Goal: Task Accomplishment & Management: Complete application form

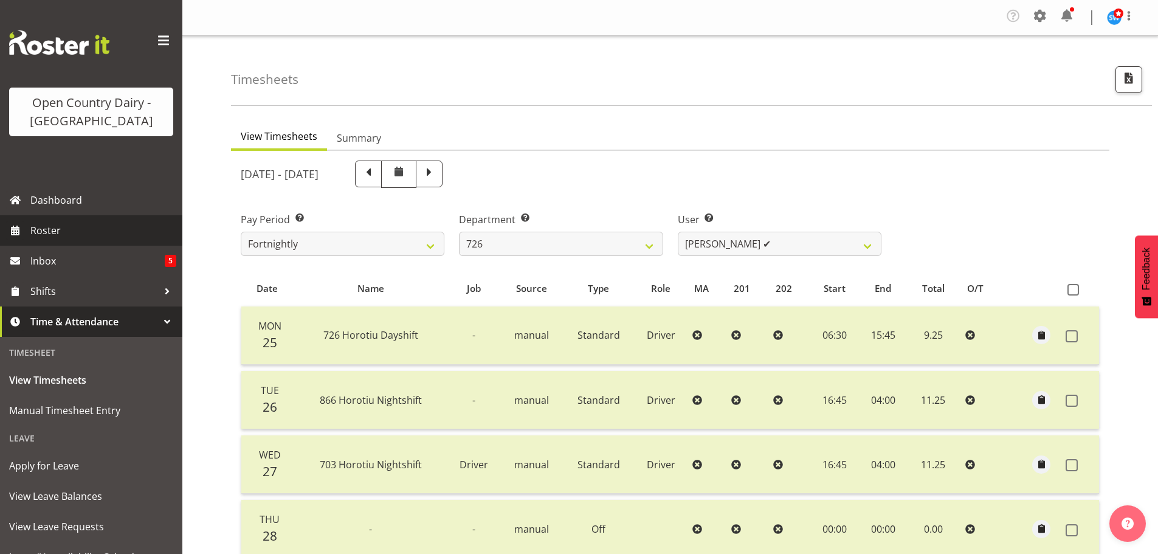
select select "808"
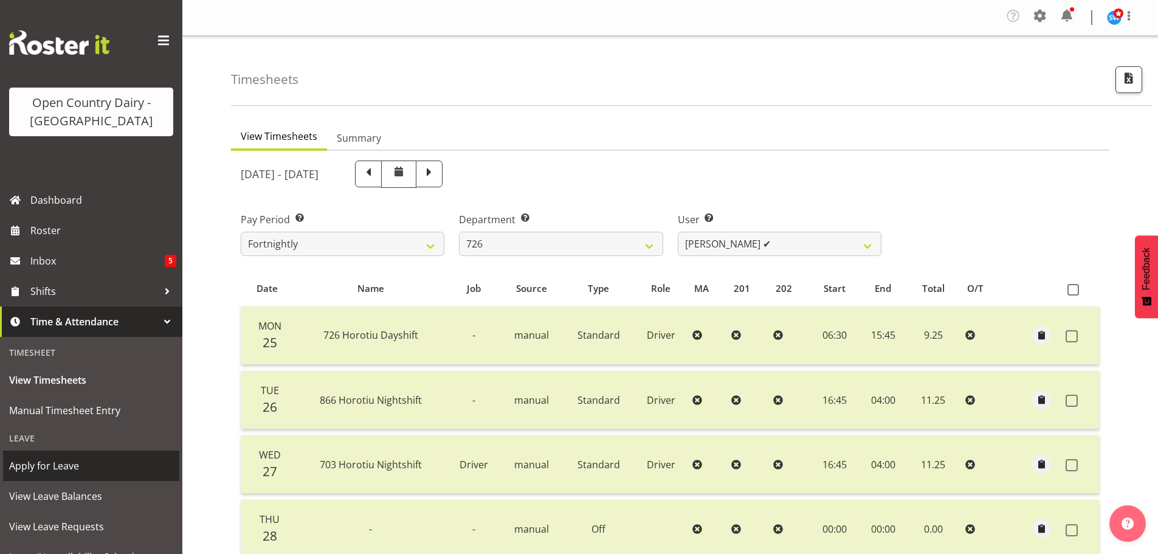
click at [39, 467] on span "Apply for Leave" at bounding box center [91, 465] width 164 height 18
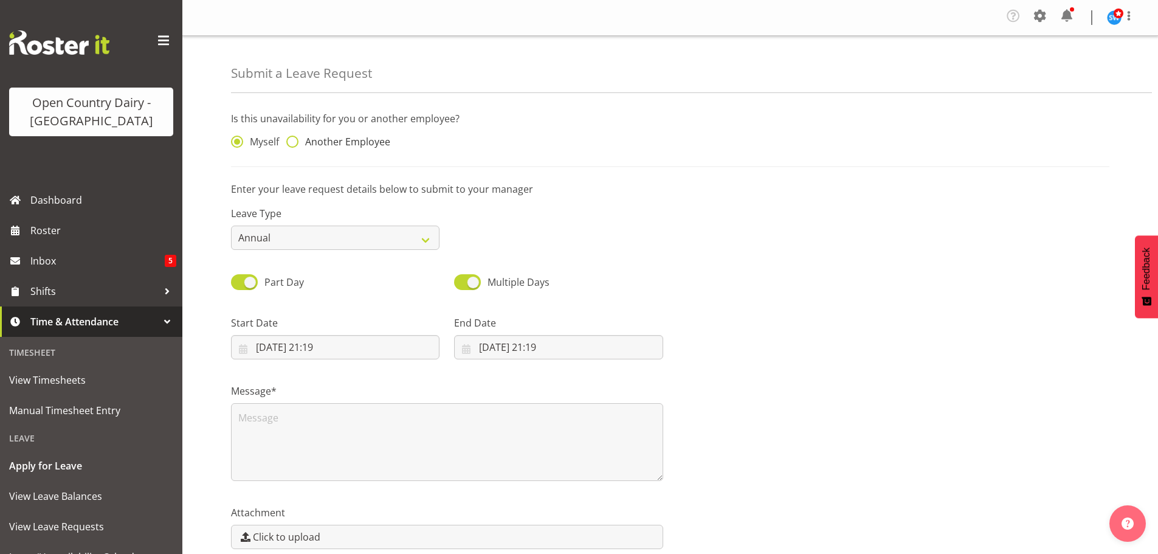
click at [294, 140] on span at bounding box center [292, 142] width 12 height 12
click at [294, 140] on input "Another Employee" at bounding box center [290, 142] width 8 height 8
radio input "true"
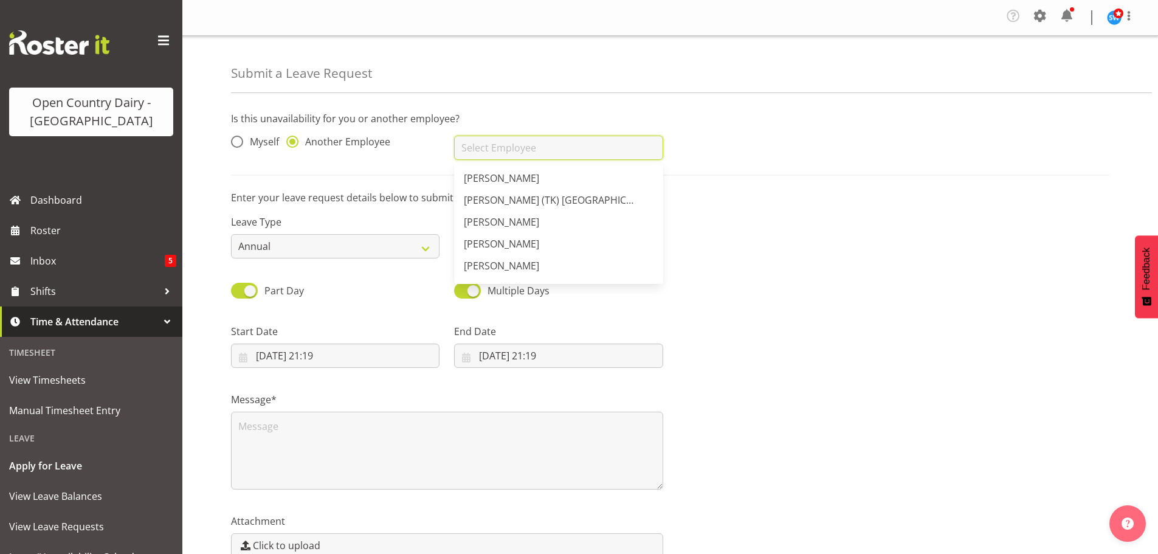
click at [462, 148] on input "text" at bounding box center [558, 148] width 208 height 24
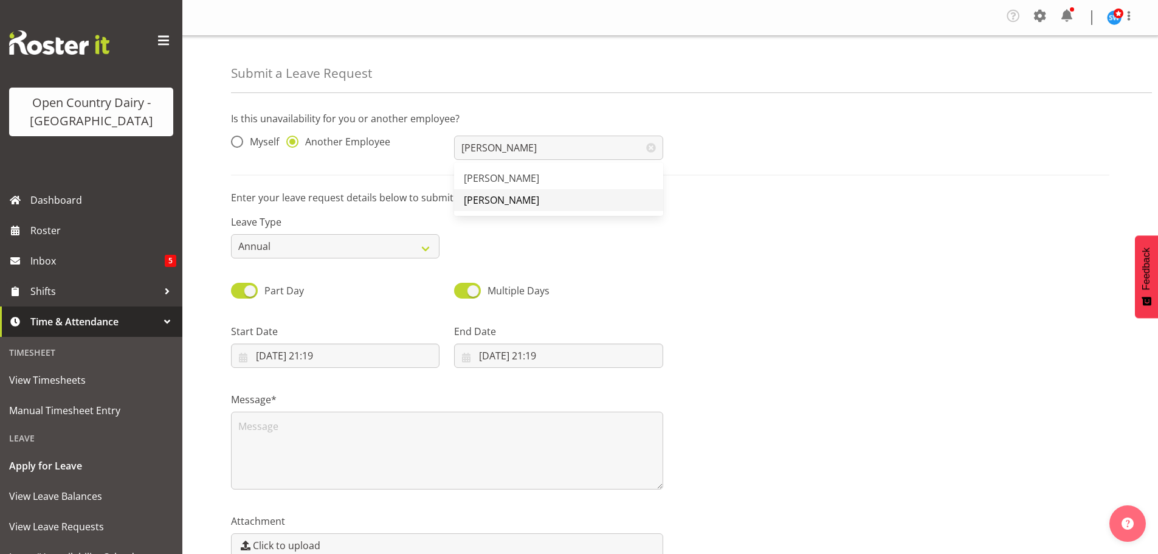
click at [492, 197] on span "[PERSON_NAME]" at bounding box center [501, 199] width 75 height 13
type input "[PERSON_NAME]"
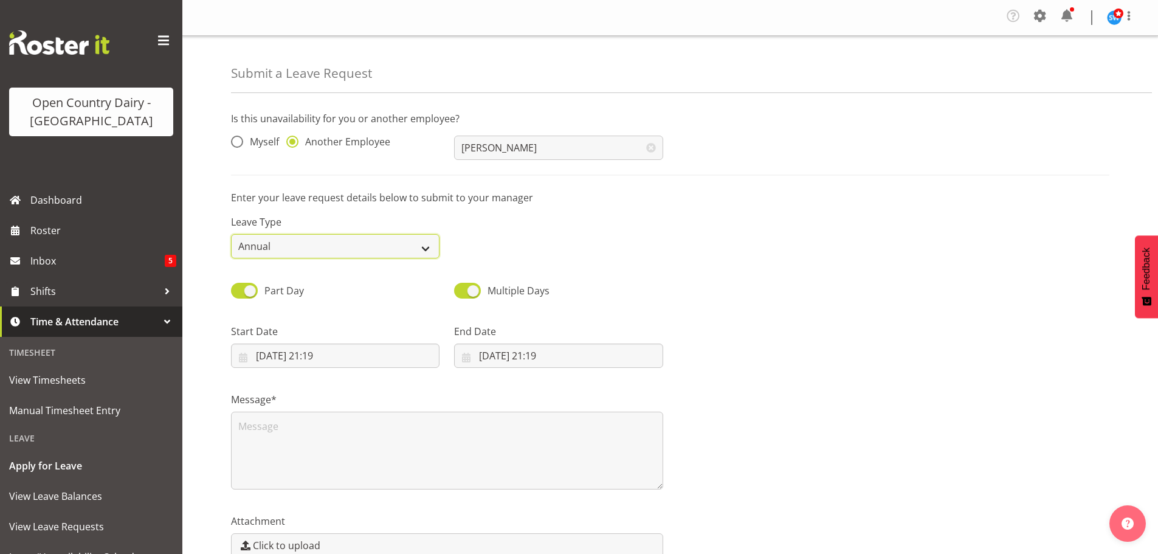
click at [320, 246] on select "Annual Sick Leave Without Pay Bereavement Domestic Violence Parental Jury Servi…" at bounding box center [335, 246] width 208 height 24
select select "Sick"
click at [231, 234] on select "Annual Sick Leave Without Pay Bereavement Domestic Violence Parental Jury Servi…" at bounding box center [335, 246] width 208 height 24
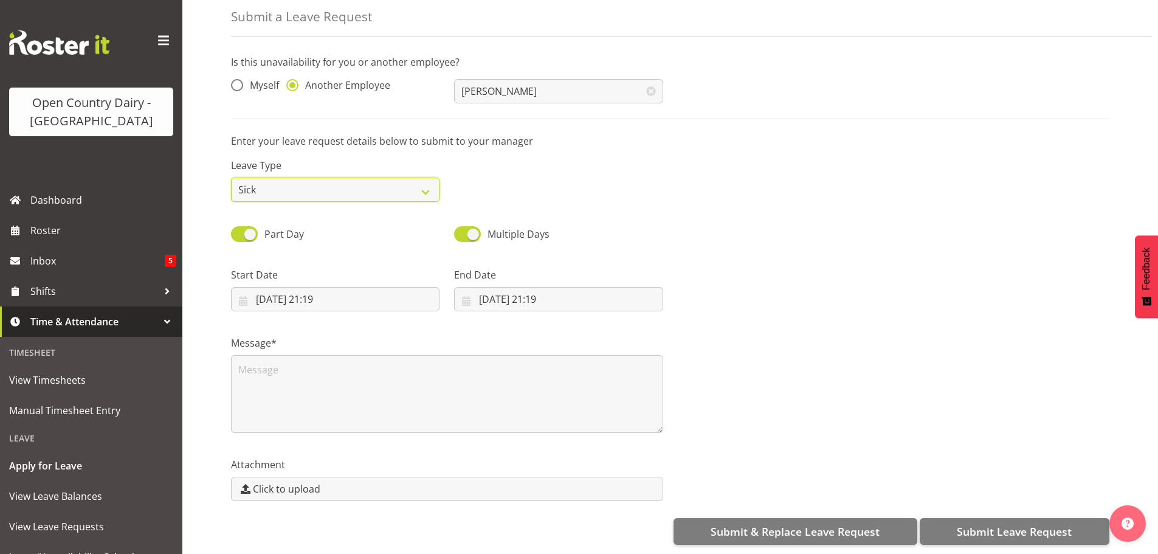
scroll to position [66, 0]
click at [284, 295] on input "05/09/2025, 21:19" at bounding box center [335, 299] width 208 height 24
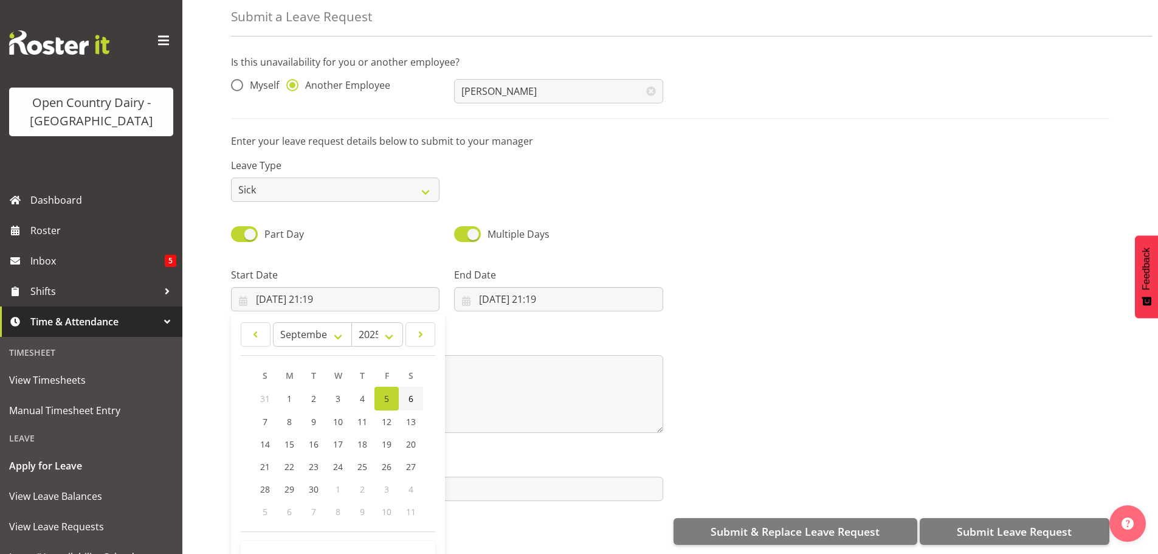
click at [408, 387] on link "6" at bounding box center [411, 398] width 24 height 24
type input "06/09/2025, 21:19"
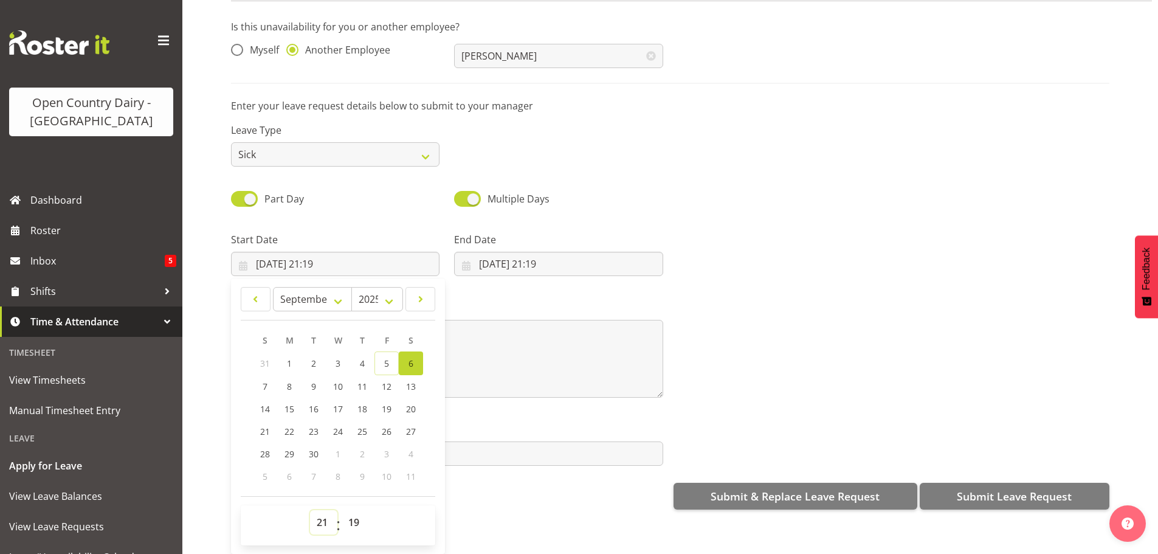
drag, startPoint x: 321, startPoint y: 509, endPoint x: 318, endPoint y: 502, distance: 7.6
click at [321, 510] on select "00 01 02 03 04 05 06 07 08 09 10 11 12 13 14 15 16 17 18 19 20 21 22 23" at bounding box center [323, 522] width 27 height 24
select select "6"
click at [310, 510] on select "00 01 02 03 04 05 06 07 08 09 10 11 12 13 14 15 16 17 18 19 20 21 22 23" at bounding box center [323, 522] width 27 height 24
type input "06/09/2025, 06:19"
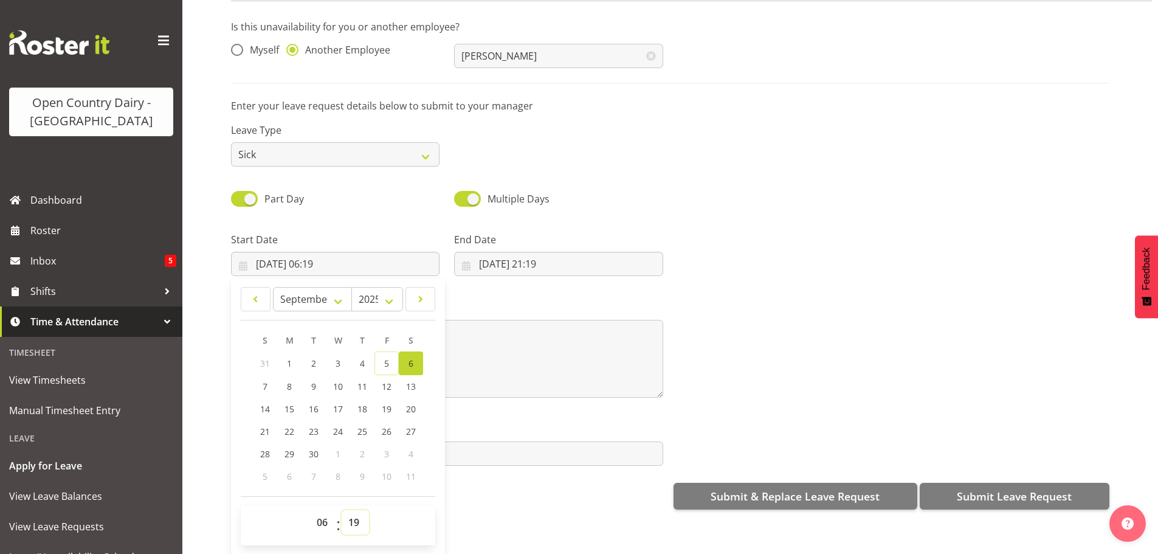
drag, startPoint x: 351, startPoint y: 512, endPoint x: 351, endPoint y: 503, distance: 8.5
click at [351, 512] on select "00 01 02 03 04 05 06 07 08 09 10 11 12 13 14 15 16 17 18 19 20 21 22 23 24 25 2…" at bounding box center [355, 522] width 27 height 24
select select "30"
click at [342, 510] on select "00 01 02 03 04 05 06 07 08 09 10 11 12 13 14 15 16 17 18 19 20 21 22 23 24 25 2…" at bounding box center [355, 522] width 27 height 24
type input "[DATE] 06:30"
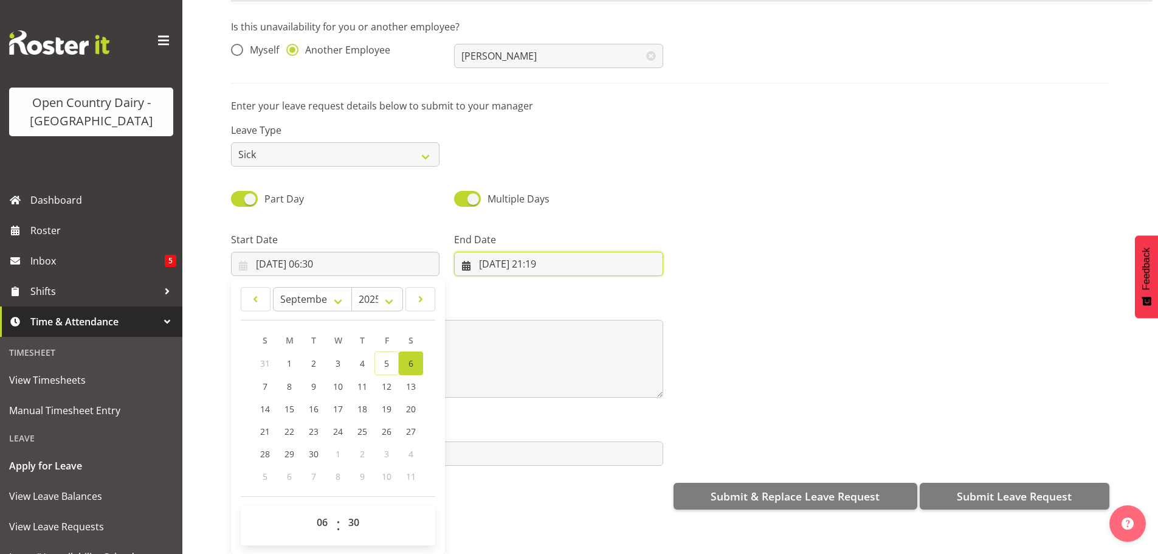
click at [478, 252] on input "05/09/2025, 21:19" at bounding box center [558, 264] width 208 height 24
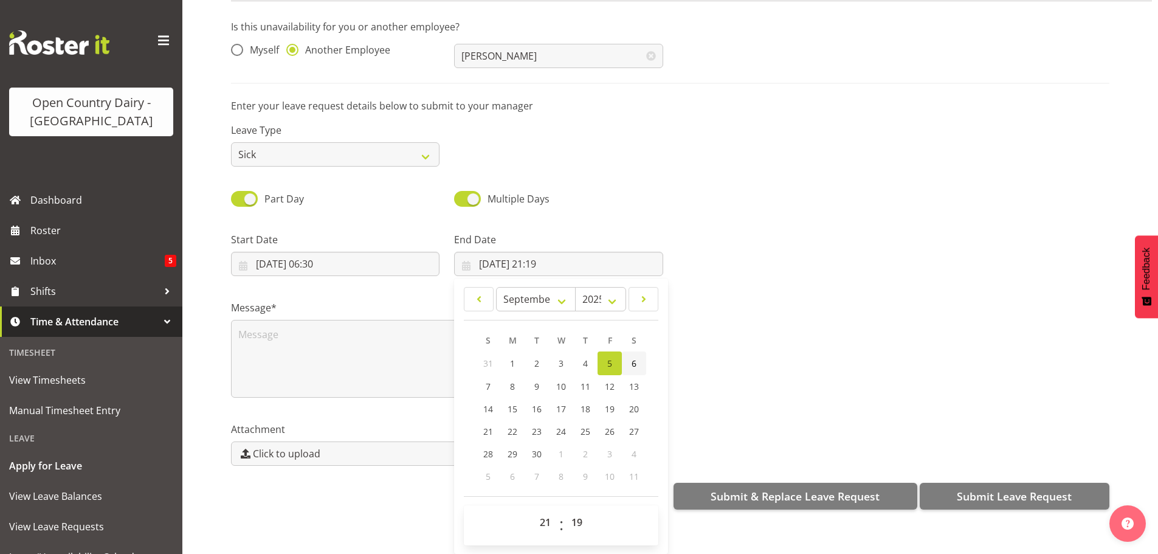
click at [634, 352] on link "6" at bounding box center [634, 363] width 24 height 24
type input "06/09/2025, 21:19"
click at [549, 510] on select "00 01 02 03 04 05 06 07 08 09 10 11 12 13 14 15 16 17 18 19 20 21 22 23" at bounding box center [546, 522] width 27 height 24
select select "16"
click at [533, 510] on select "00 01 02 03 04 05 06 07 08 09 10 11 12 13 14 15 16 17 18 19 20 21 22 23" at bounding box center [546, 522] width 27 height 24
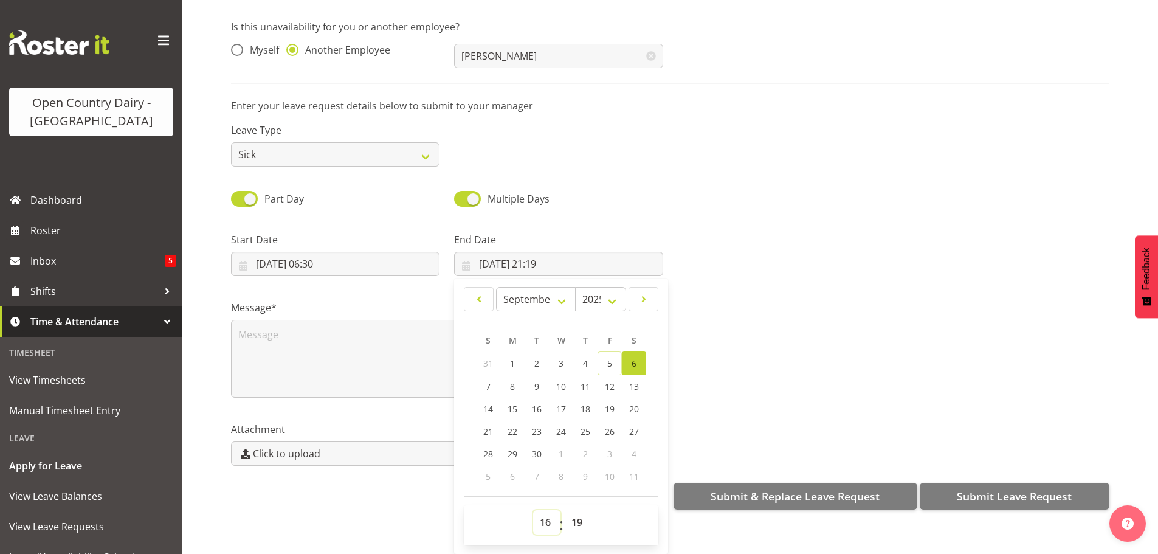
type input "06/09/2025, 16:19"
drag, startPoint x: 582, startPoint y: 509, endPoint x: 574, endPoint y: 502, distance: 10.8
click at [579, 510] on select "00 01 02 03 04 05 06 07 08 09 10 11 12 13 14 15 16 17 18 19 20 21 22 23 24 25 2…" at bounding box center [578, 522] width 27 height 24
select select "0"
click at [565, 510] on select "00 01 02 03 04 05 06 07 08 09 10 11 12 13 14 15 16 17 18 19 20 21 22 23 24 25 2…" at bounding box center [578, 522] width 27 height 24
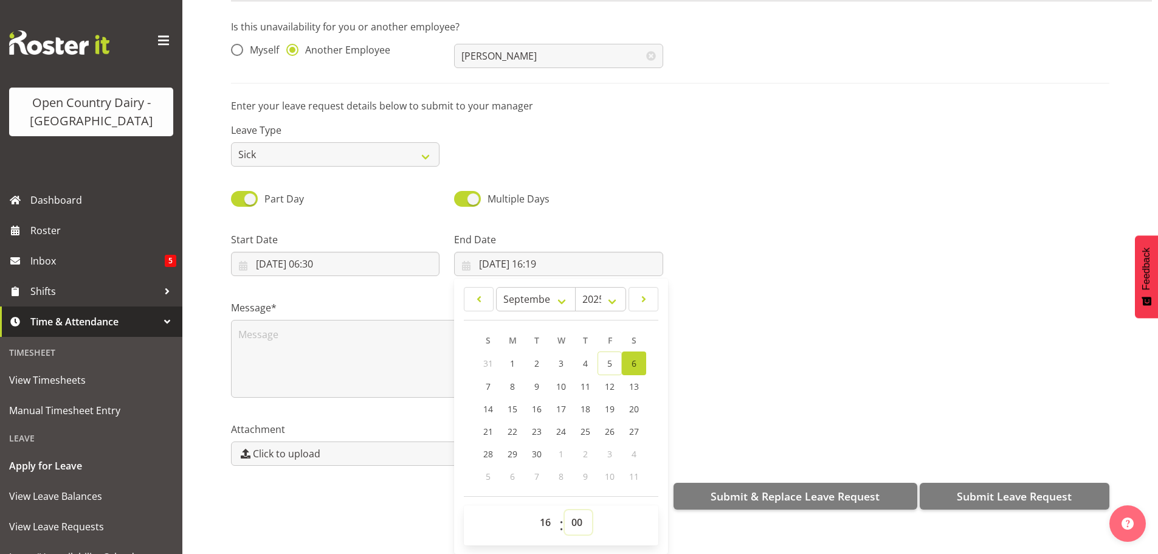
type input "[DATE] 16:00"
click at [332, 334] on textarea at bounding box center [447, 359] width 432 height 78
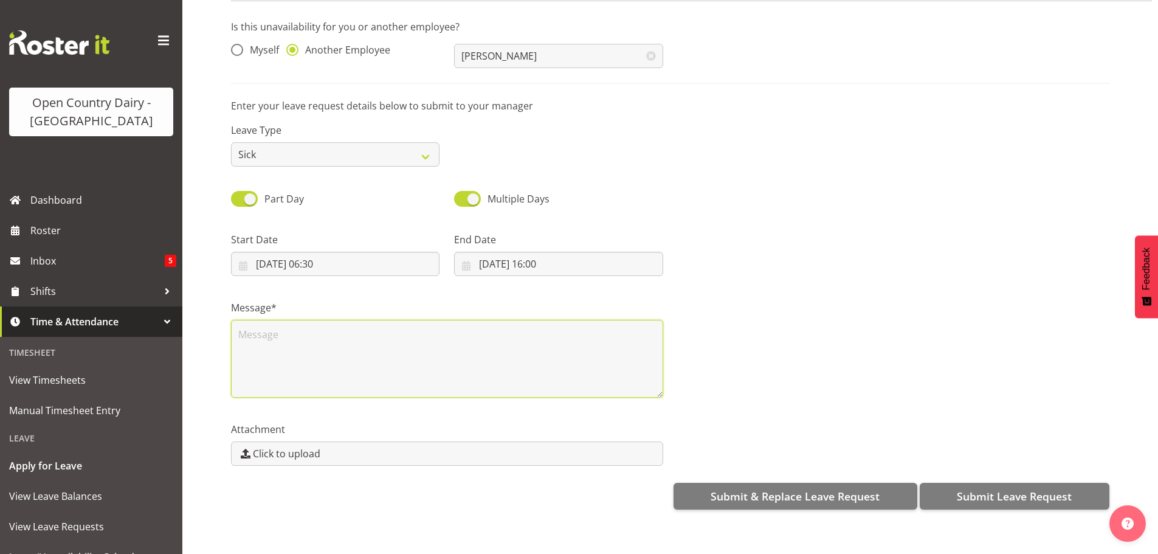
scroll to position [0, 0]
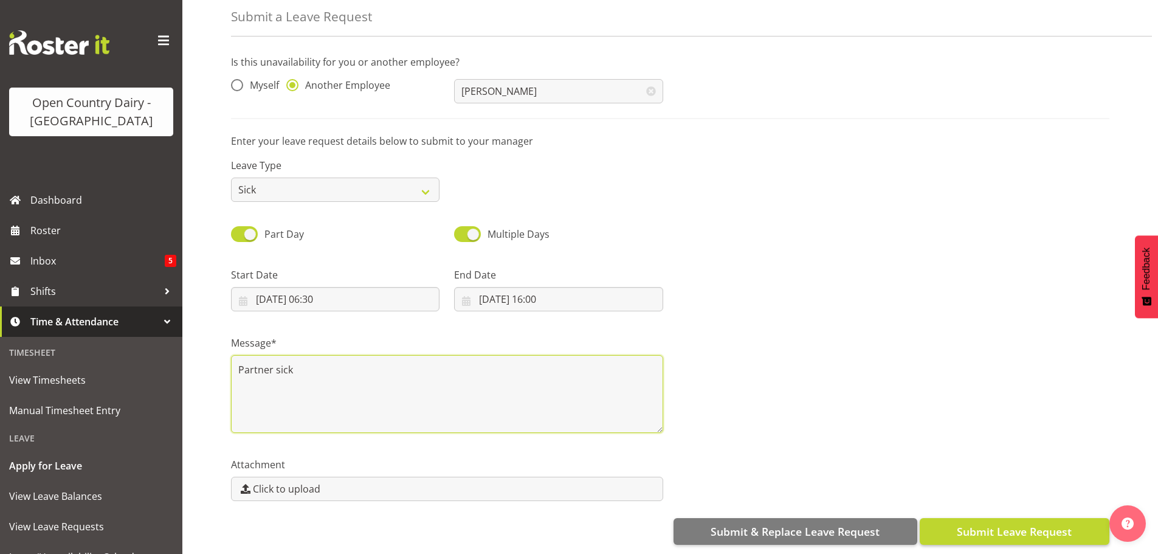
type textarea "Partner sick"
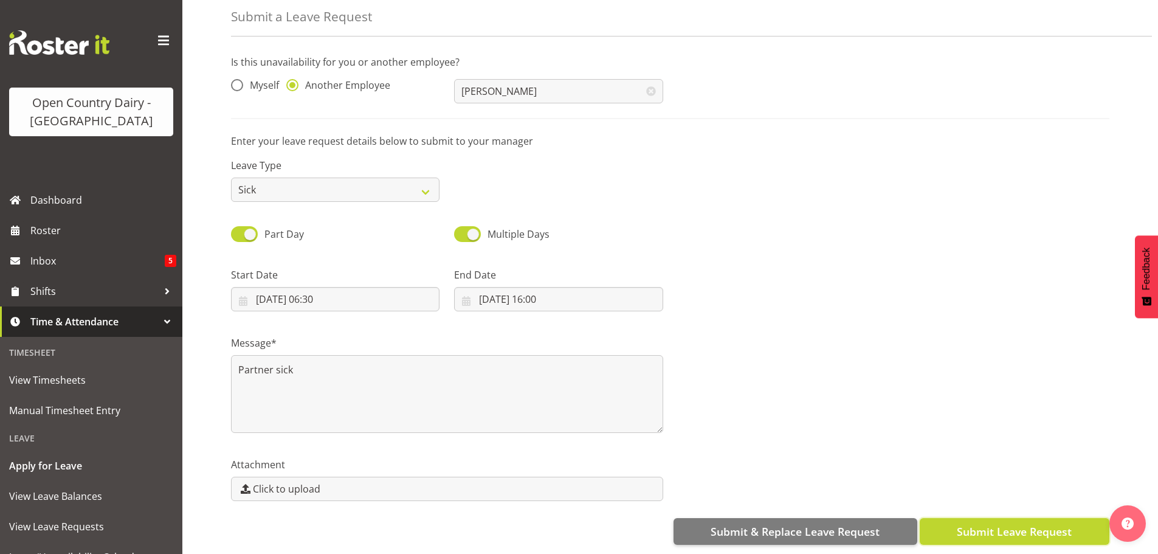
click at [983, 523] on span "Submit Leave Request" at bounding box center [1013, 531] width 115 height 16
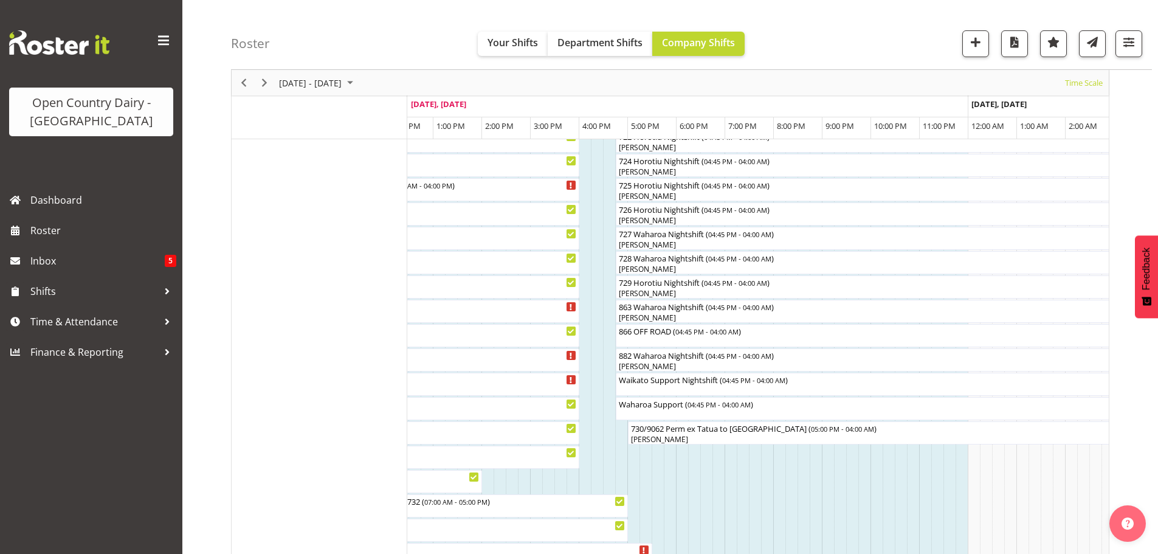
scroll to position [887, 0]
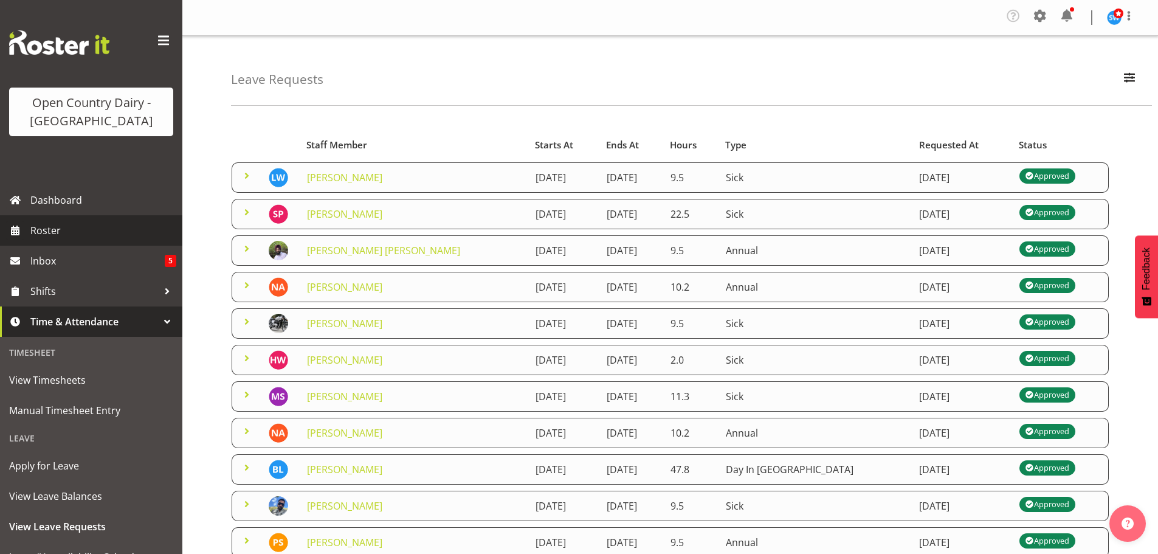
click at [64, 228] on span "Roster" at bounding box center [103, 230] width 146 height 18
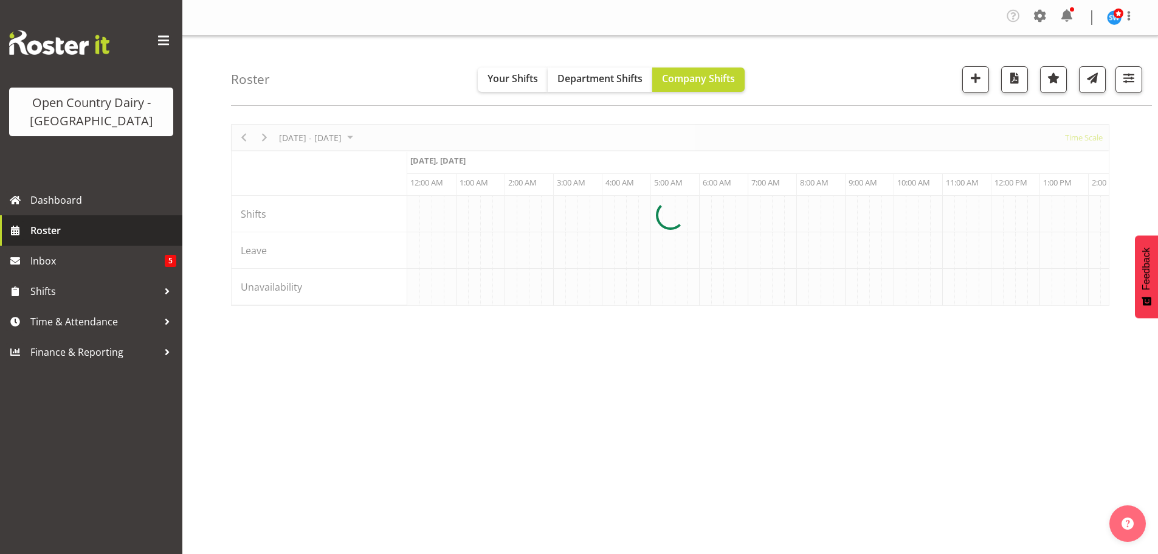
scroll to position [0, 4667]
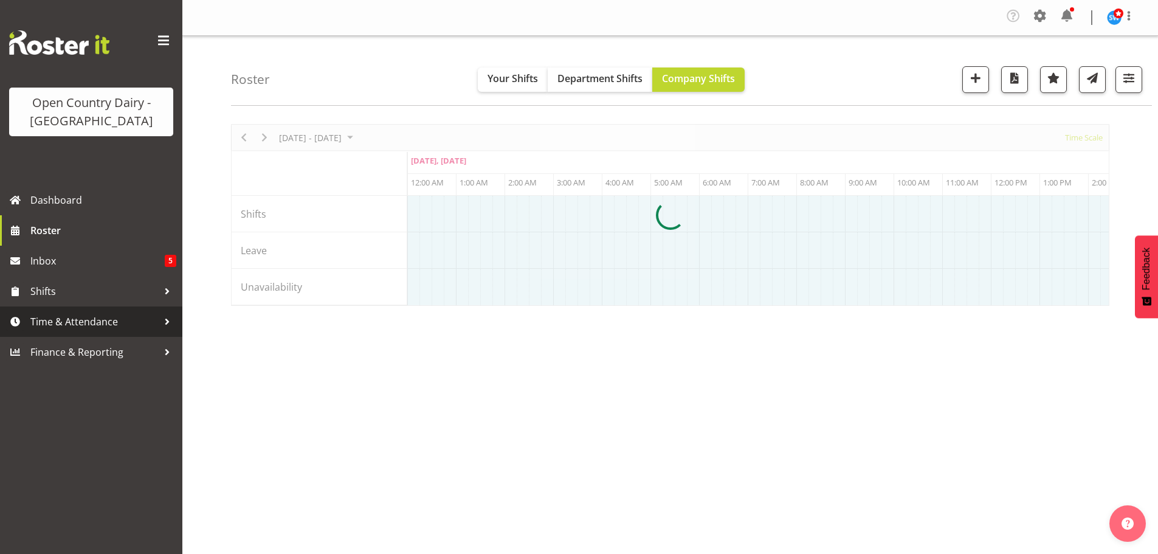
click at [77, 327] on span "Time & Attendance" at bounding box center [94, 321] width 128 height 18
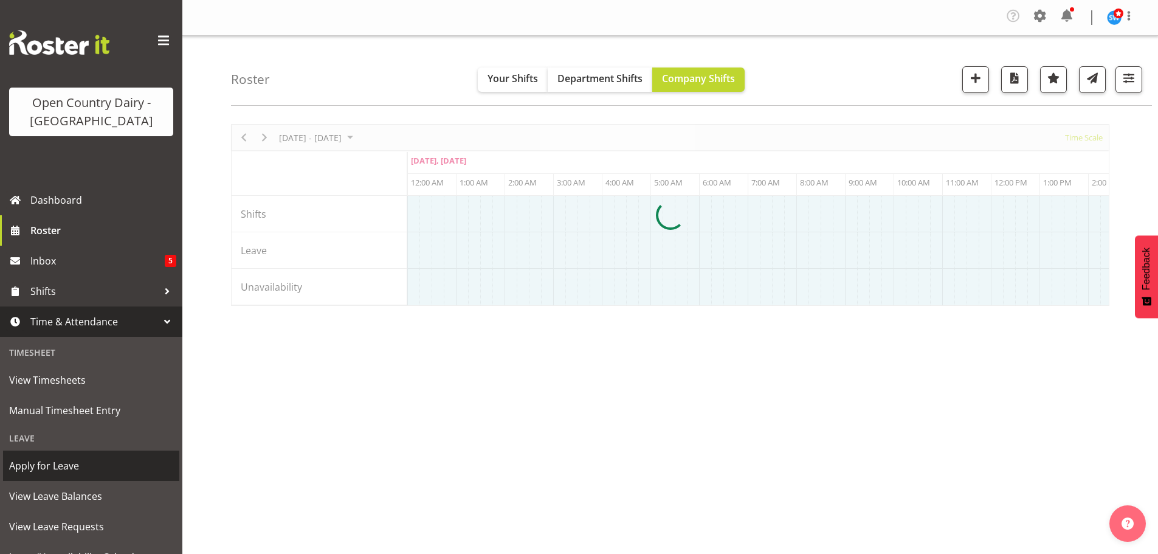
click at [56, 462] on span "Apply for Leave" at bounding box center [91, 465] width 164 height 18
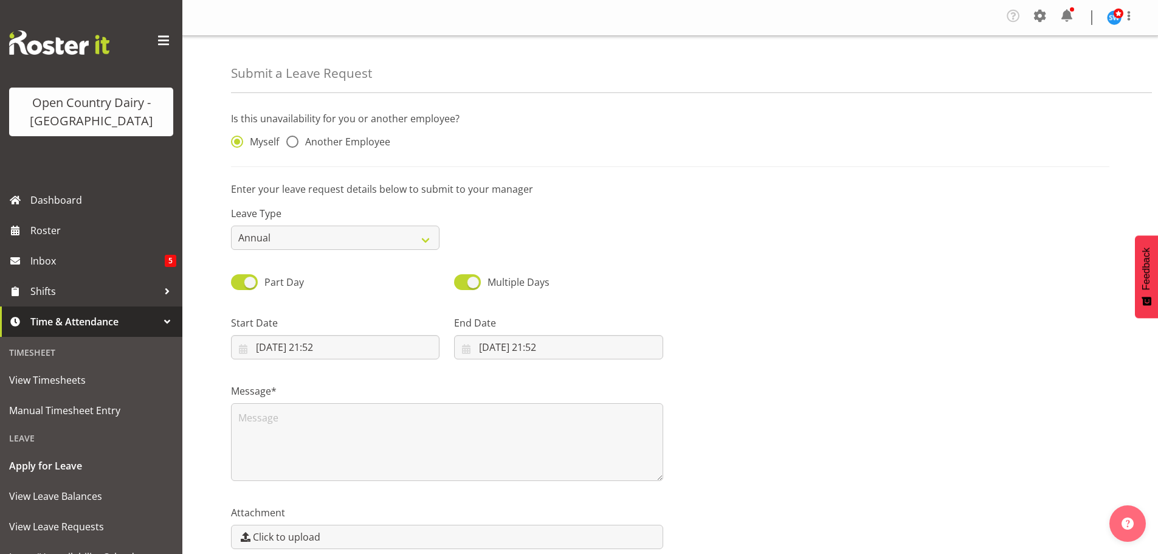
drag, startPoint x: 290, startPoint y: 140, endPoint x: 310, endPoint y: 148, distance: 21.8
click at [290, 140] on span at bounding box center [292, 142] width 12 height 12
click at [290, 140] on input "Another Employee" at bounding box center [290, 142] width 8 height 8
radio input "true"
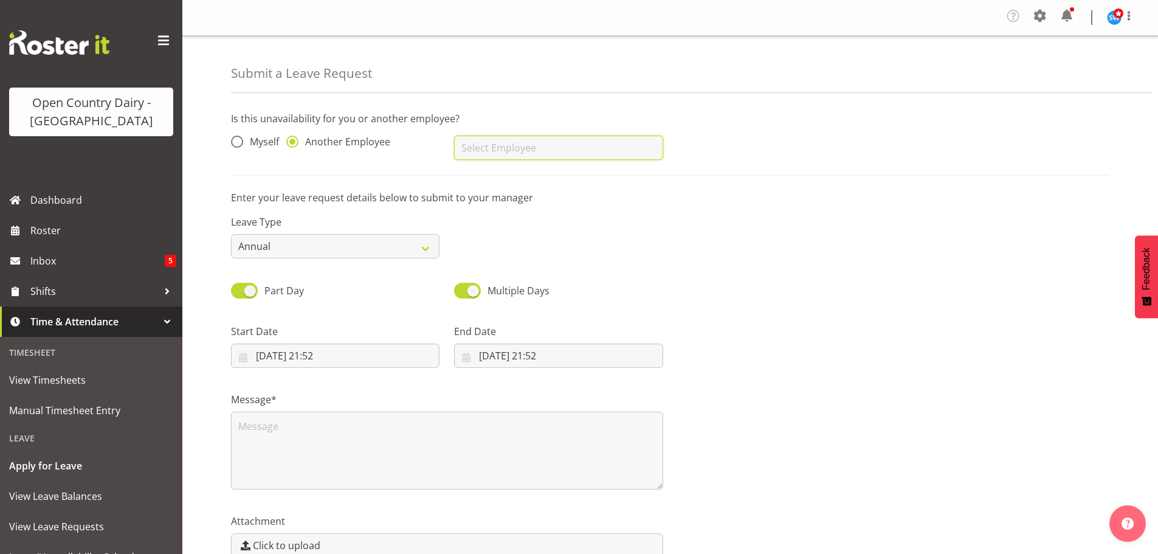
click at [495, 153] on input "text" at bounding box center [558, 148] width 208 height 24
click at [561, 180] on span "[PERSON_NAME] (Mahky) [PERSON_NAME]" at bounding box center [559, 177] width 191 height 13
type input "[PERSON_NAME] (Mahky) [PERSON_NAME]"
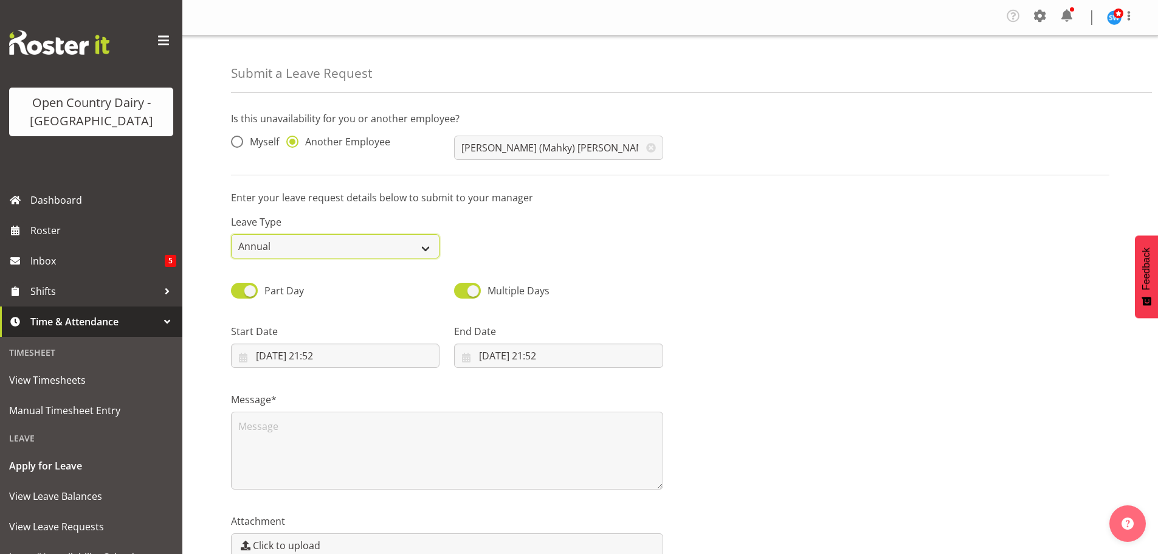
drag, startPoint x: 338, startPoint y: 240, endPoint x: 333, endPoint y: 249, distance: 10.1
click at [338, 240] on select "Annual Sick Leave Without Pay Bereavement Domestic Violence Parental Jury Servi…" at bounding box center [335, 246] width 208 height 24
select select "Sick"
click at [231, 234] on select "Annual Sick Leave Without Pay Bereavement Domestic Violence Parental Jury Servi…" at bounding box center [335, 246] width 208 height 24
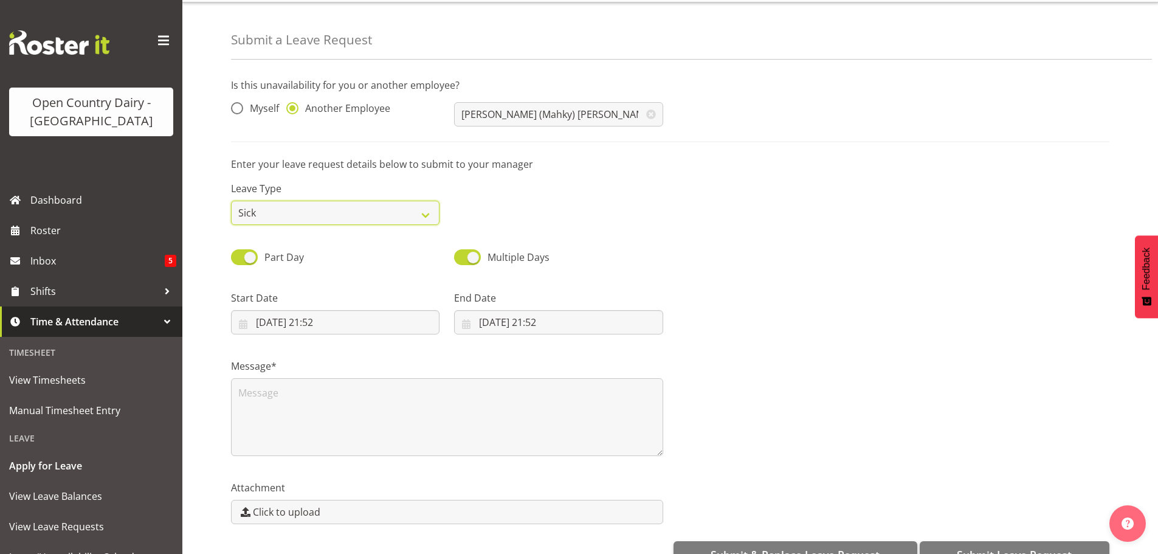
scroll to position [66, 0]
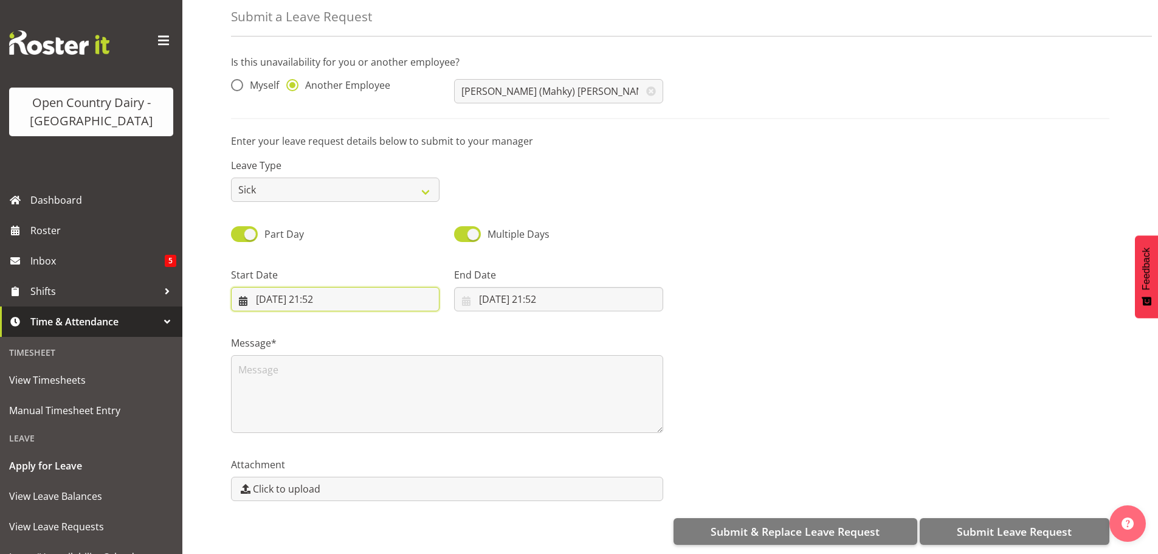
click at [296, 289] on input "05/09/2025, 21:52" at bounding box center [335, 299] width 208 height 24
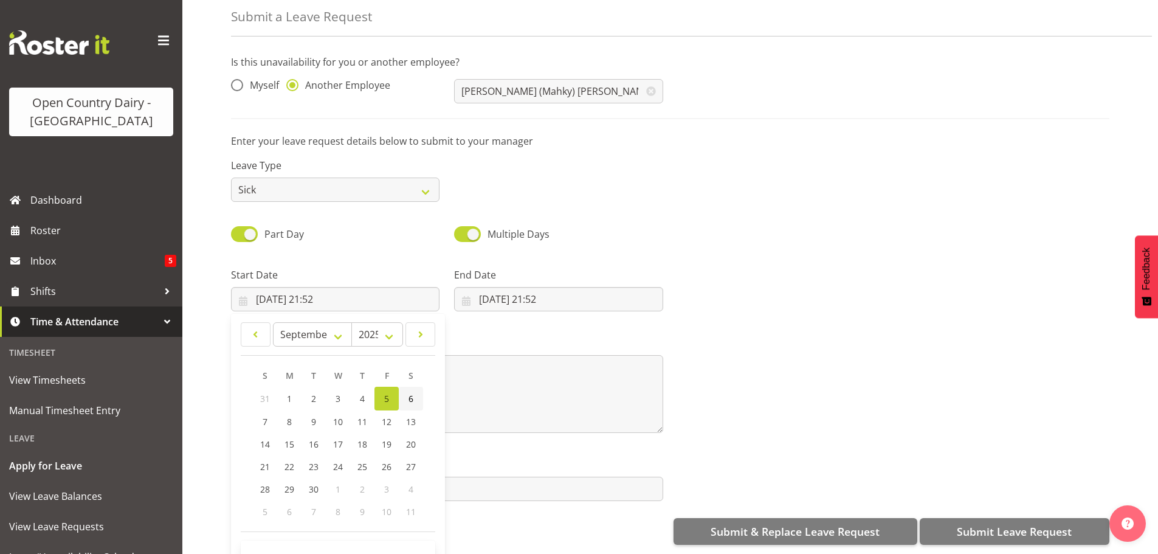
click at [410, 393] on span "6" at bounding box center [410, 399] width 5 height 12
type input "06/09/2025, 21:52"
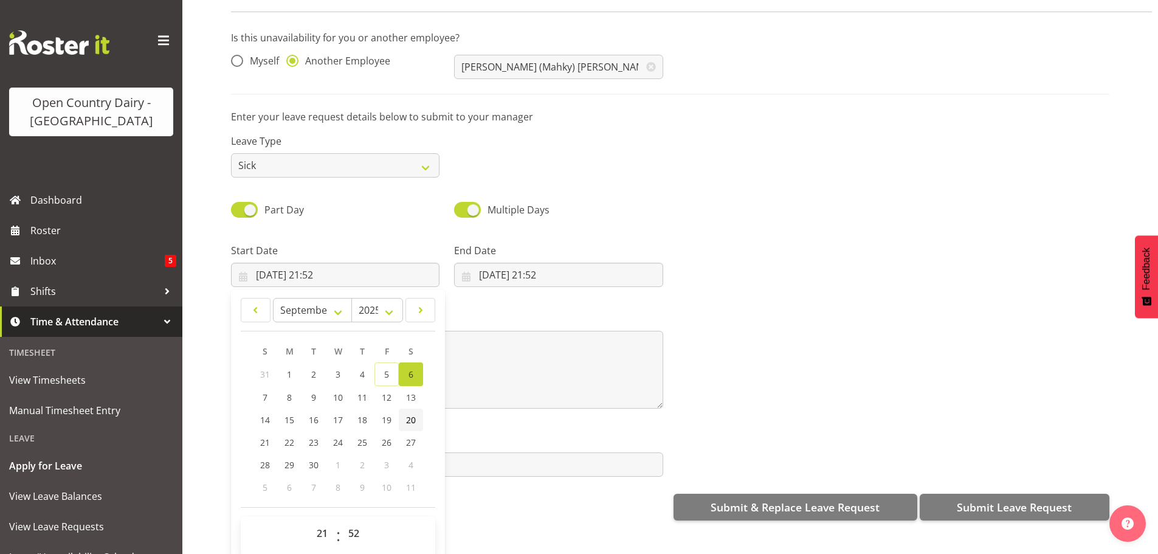
scroll to position [35, 0]
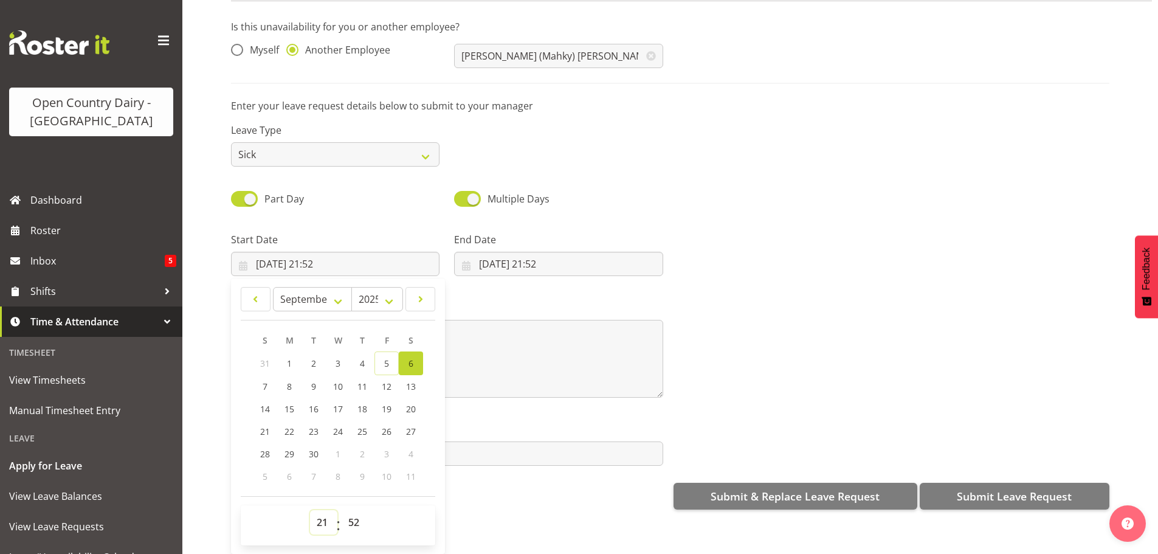
click at [325, 514] on select "00 01 02 03 04 05 06 07 08 09 10 11 12 13 14 15 16 17 18 19 20 21 22 23" at bounding box center [323, 522] width 27 height 24
select select "6"
click at [310, 510] on select "00 01 02 03 04 05 06 07 08 09 10 11 12 13 14 15 16 17 18 19 20 21 22 23" at bounding box center [323, 522] width 27 height 24
type input "06/09/2025, 06:52"
click at [353, 513] on select "00 01 02 03 04 05 06 07 08 09 10 11 12 13 14 15 16 17 18 19 20 21 22 23 24 25 2…" at bounding box center [355, 522] width 27 height 24
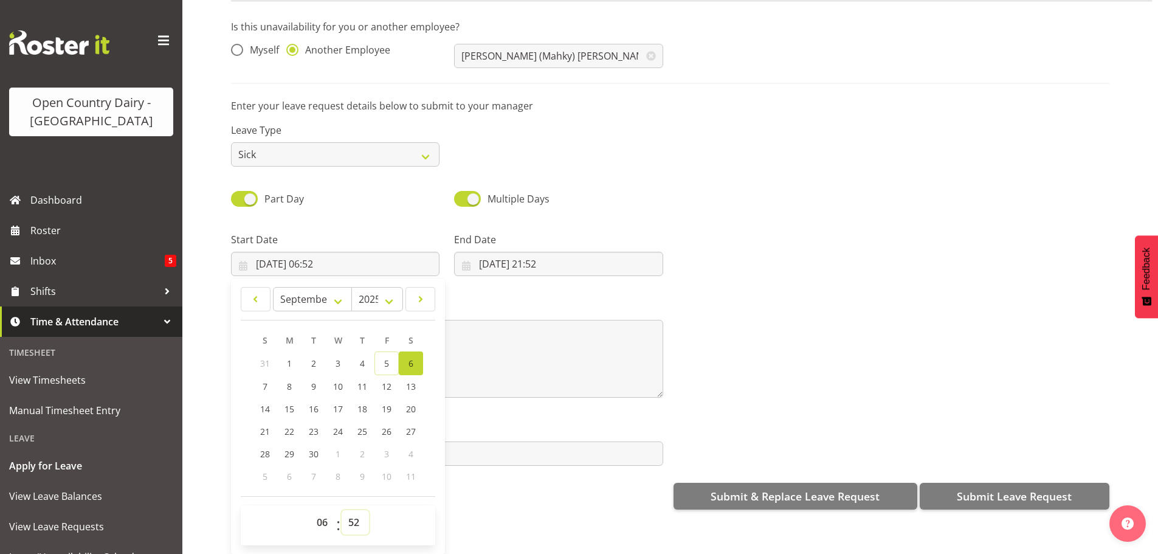
select select "30"
click at [342, 510] on select "00 01 02 03 04 05 06 07 08 09 10 11 12 13 14 15 16 17 18 19 20 21 22 23 24 25 2…" at bounding box center [355, 522] width 27 height 24
type input "06/09/2025, 06:30"
click at [509, 252] on input "05/09/2025, 21:52" at bounding box center [558, 264] width 208 height 24
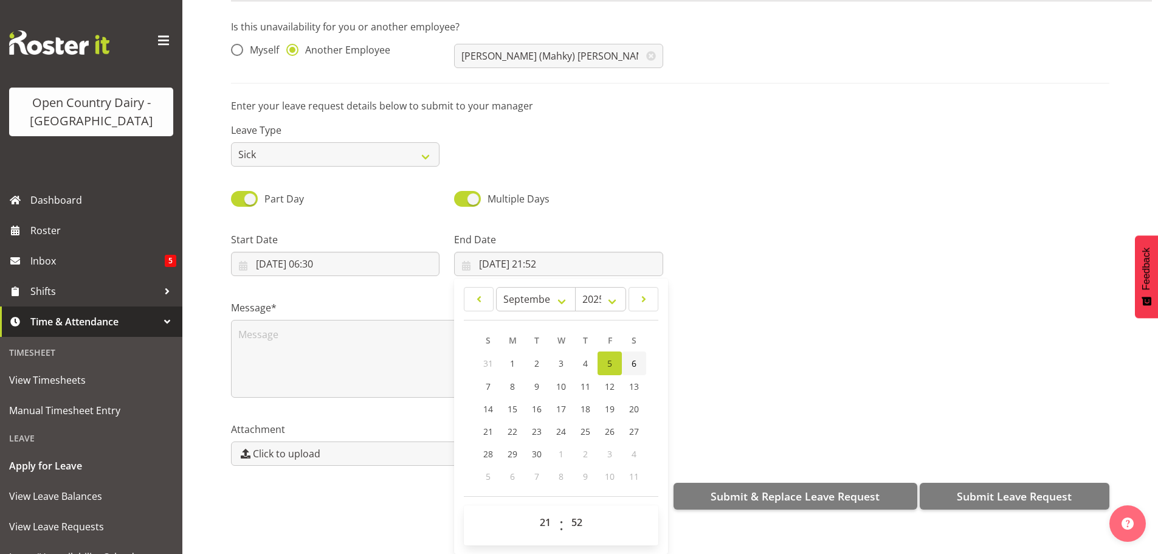
click at [628, 357] on link "6" at bounding box center [634, 363] width 24 height 24
type input "06/09/2025, 21:52"
click at [547, 512] on select "00 01 02 03 04 05 06 07 08 09 10 11 12 13 14 15 16 17 18 19 20 21 22 23" at bounding box center [546, 522] width 27 height 24
select select "16"
click at [533, 510] on select "00 01 02 03 04 05 06 07 08 09 10 11 12 13 14 15 16 17 18 19 20 21 22 23" at bounding box center [546, 522] width 27 height 24
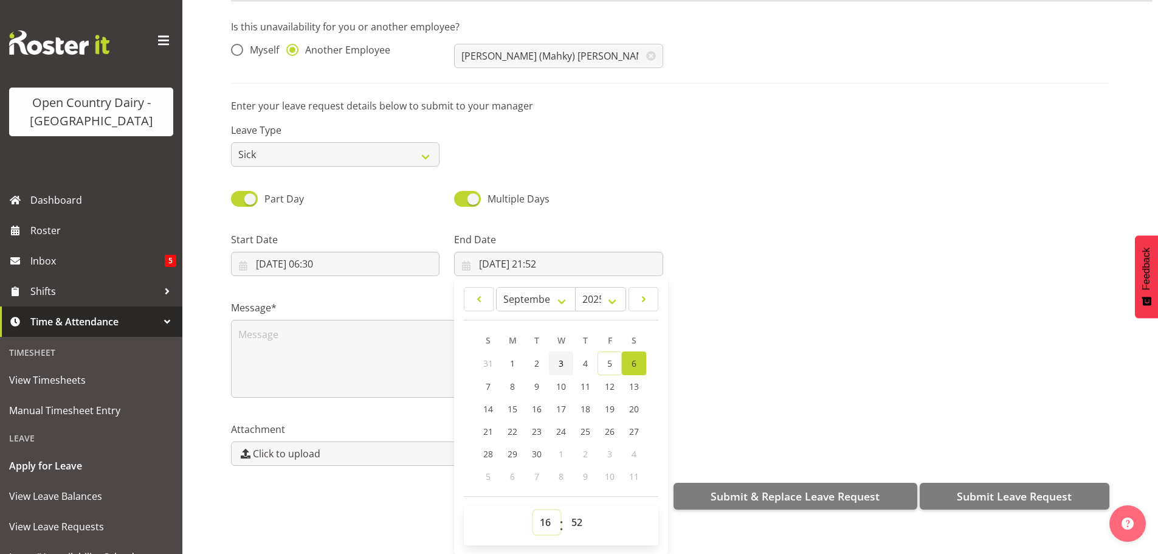
type input "06/09/2025, 16:52"
drag, startPoint x: 577, startPoint y: 510, endPoint x: 569, endPoint y: 505, distance: 9.8
click at [574, 510] on select "00 01 02 03 04 05 06 07 08 09 10 11 12 13 14 15 16 17 18 19 20 21 22 23 24 25 2…" at bounding box center [578, 522] width 27 height 24
select select "0"
click at [565, 510] on select "00 01 02 03 04 05 06 07 08 09 10 11 12 13 14 15 16 17 18 19 20 21 22 23 24 25 2…" at bounding box center [578, 522] width 27 height 24
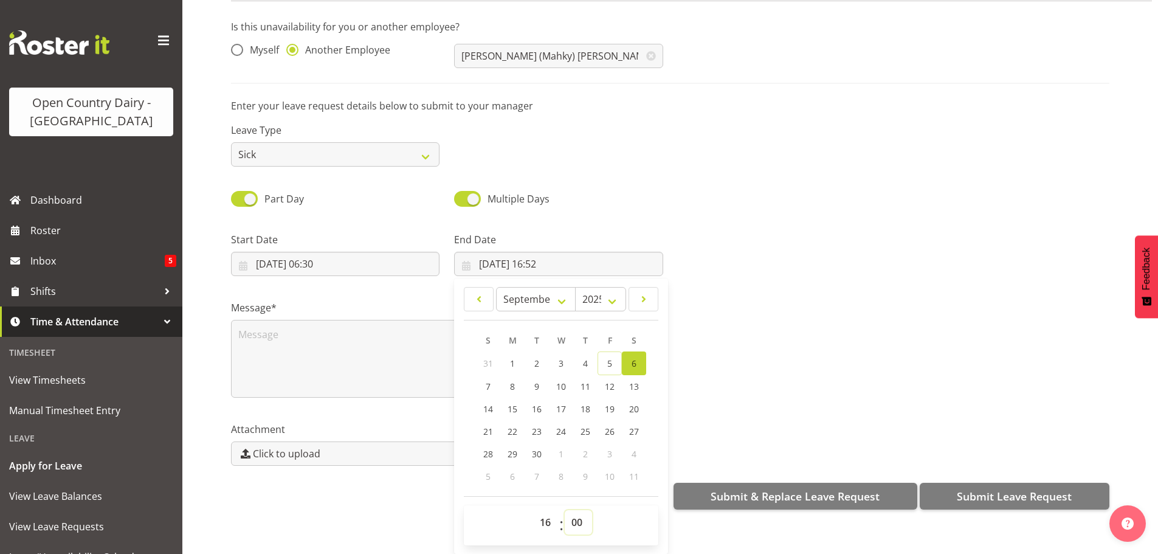
type input "06/09/2025, 16:00"
click at [294, 320] on textarea at bounding box center [447, 359] width 432 height 78
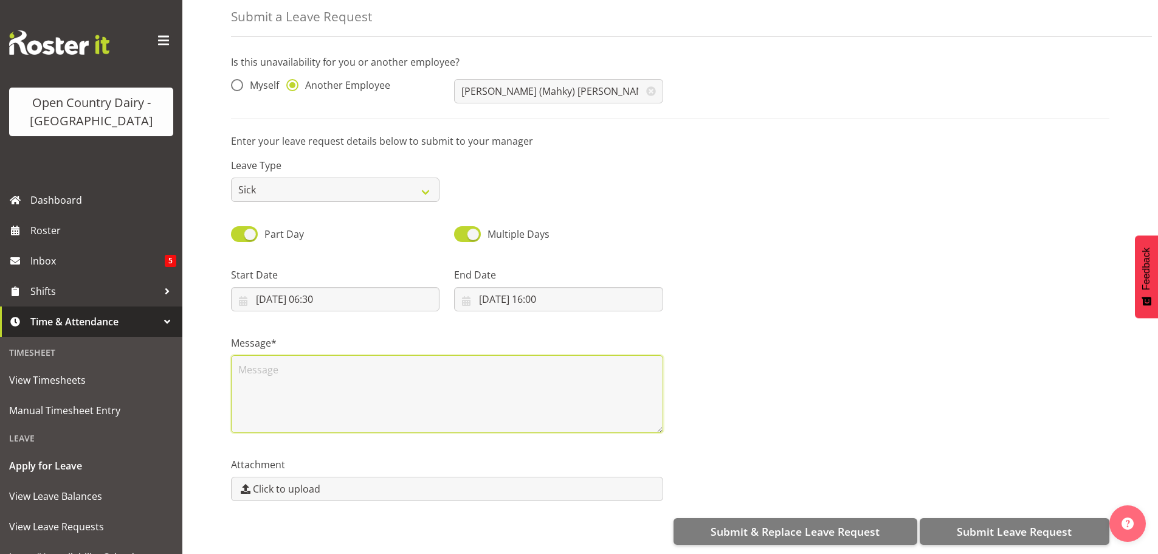
scroll to position [0, 0]
click at [256, 363] on textarea "Calld in sick" at bounding box center [447, 394] width 432 height 78
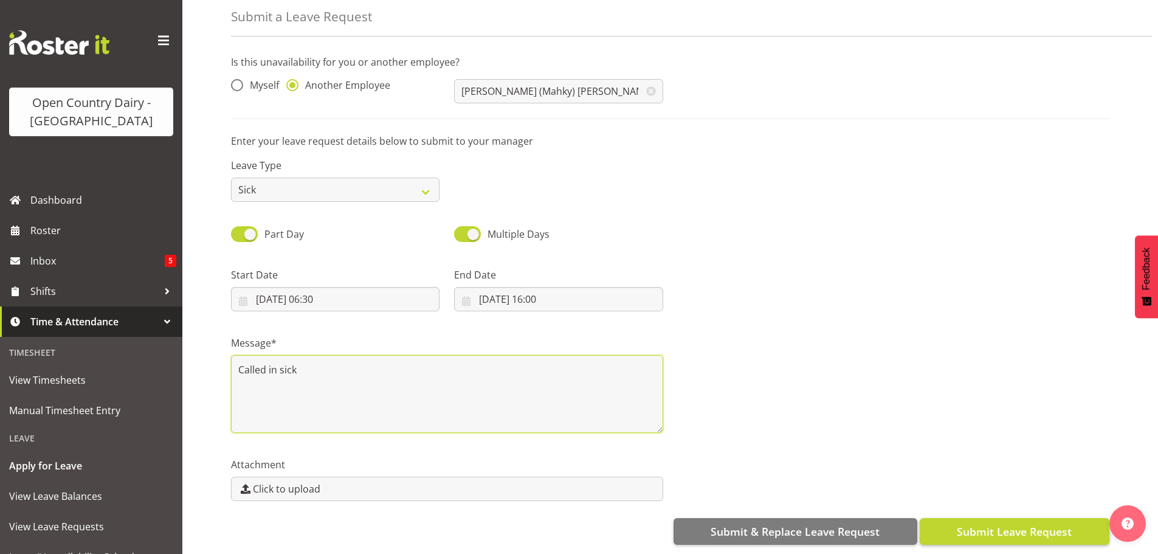
type textarea "Called in sick"
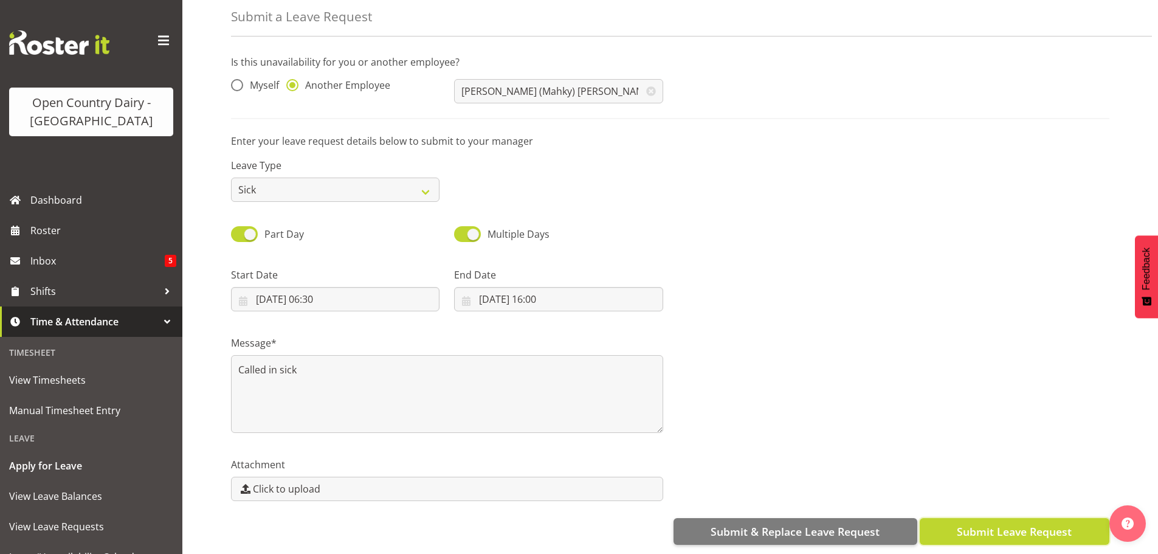
click at [980, 523] on span "Submit Leave Request" at bounding box center [1013, 531] width 115 height 16
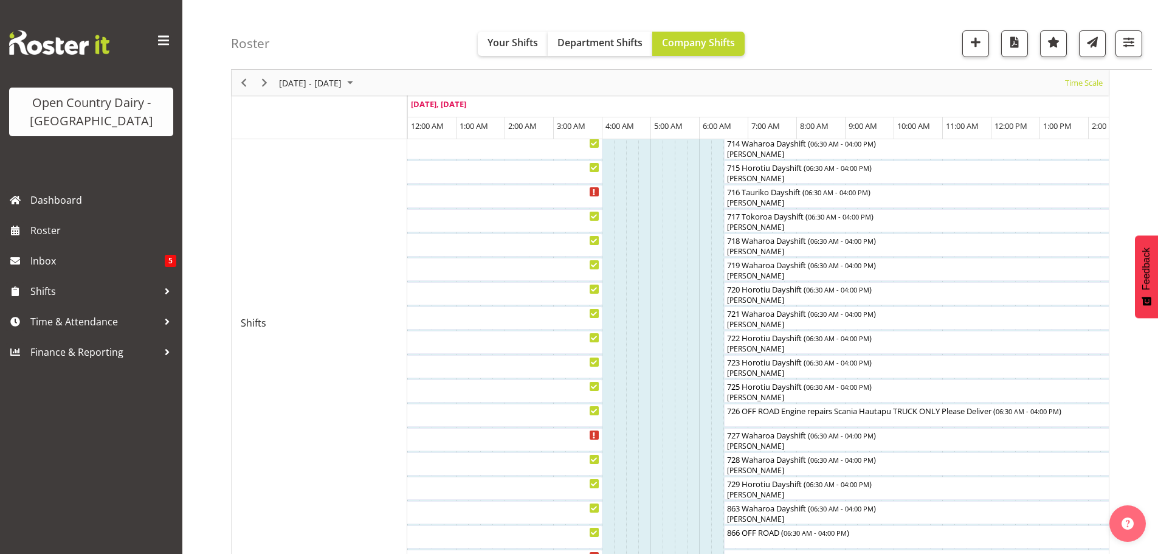
scroll to position [340, 0]
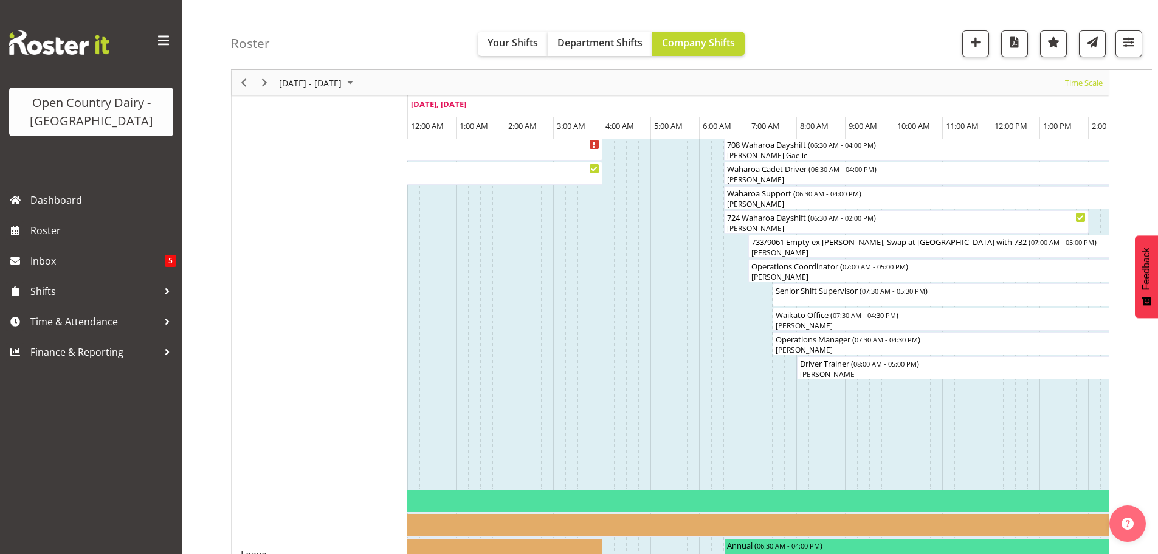
scroll to position [1130, 0]
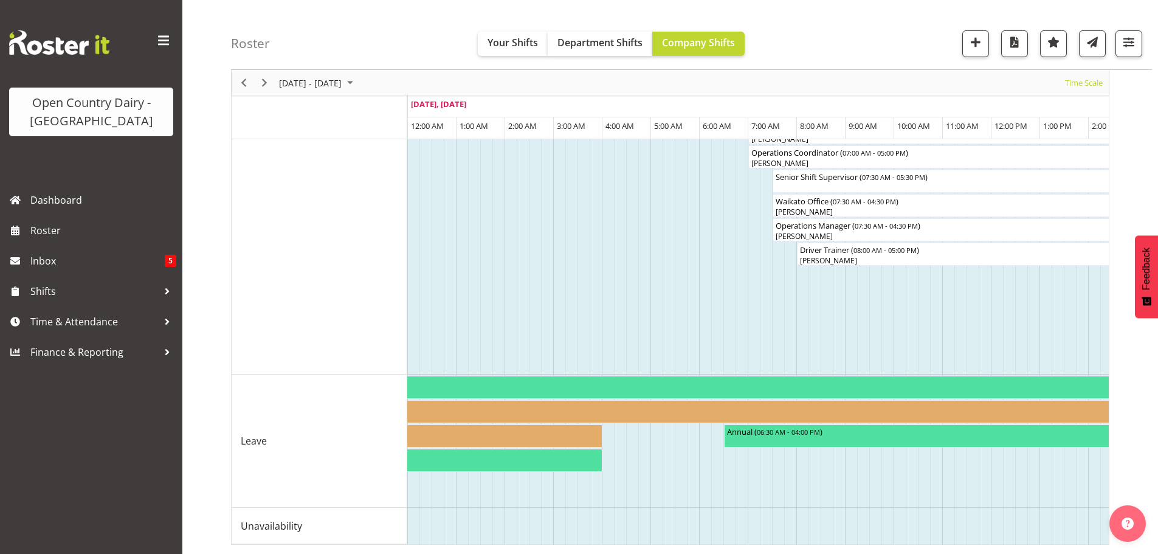
drag, startPoint x: 820, startPoint y: 544, endPoint x: 832, endPoint y: 545, distance: 12.2
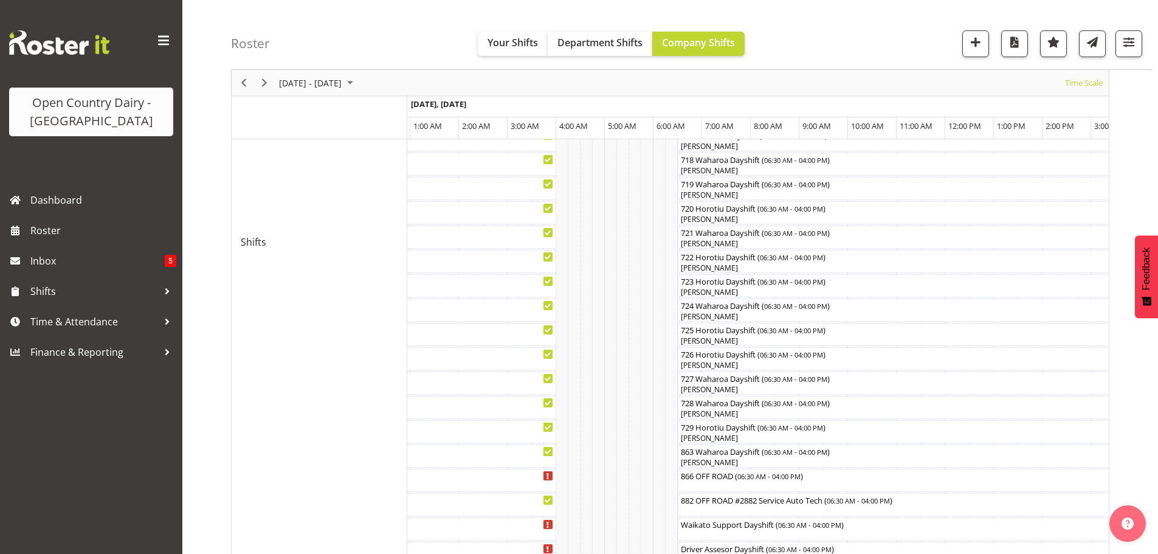
scroll to position [608, 0]
